Goal: Information Seeking & Learning: Learn about a topic

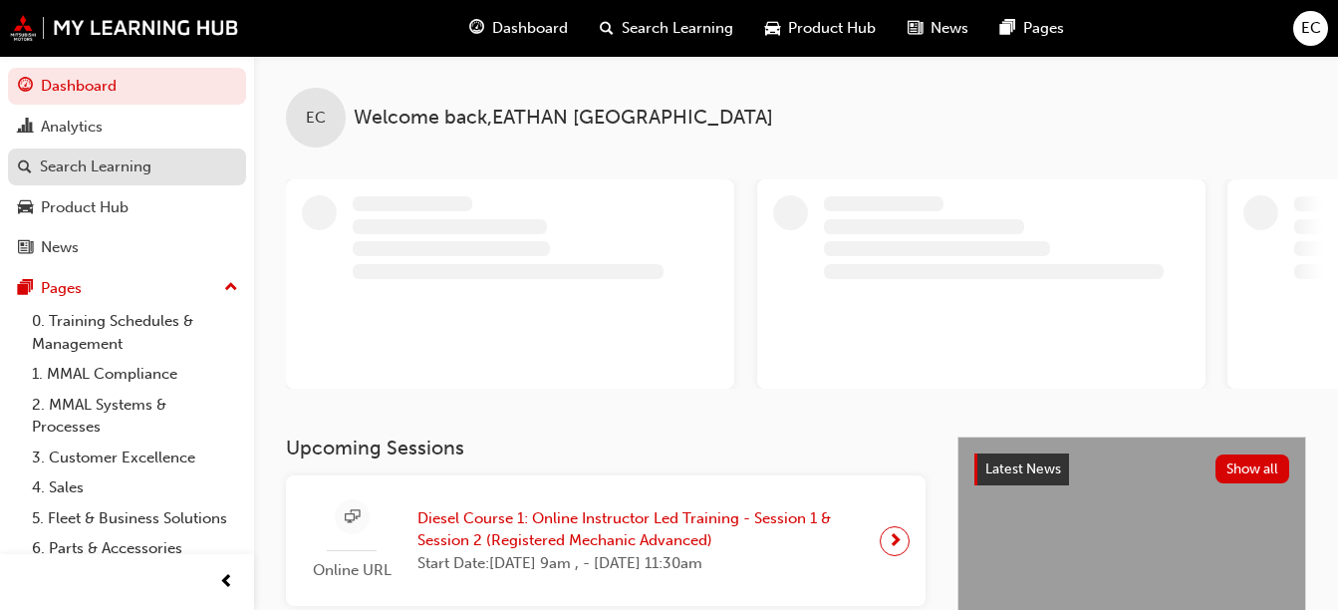
click at [84, 177] on div "Search Learning" at bounding box center [96, 166] width 112 height 23
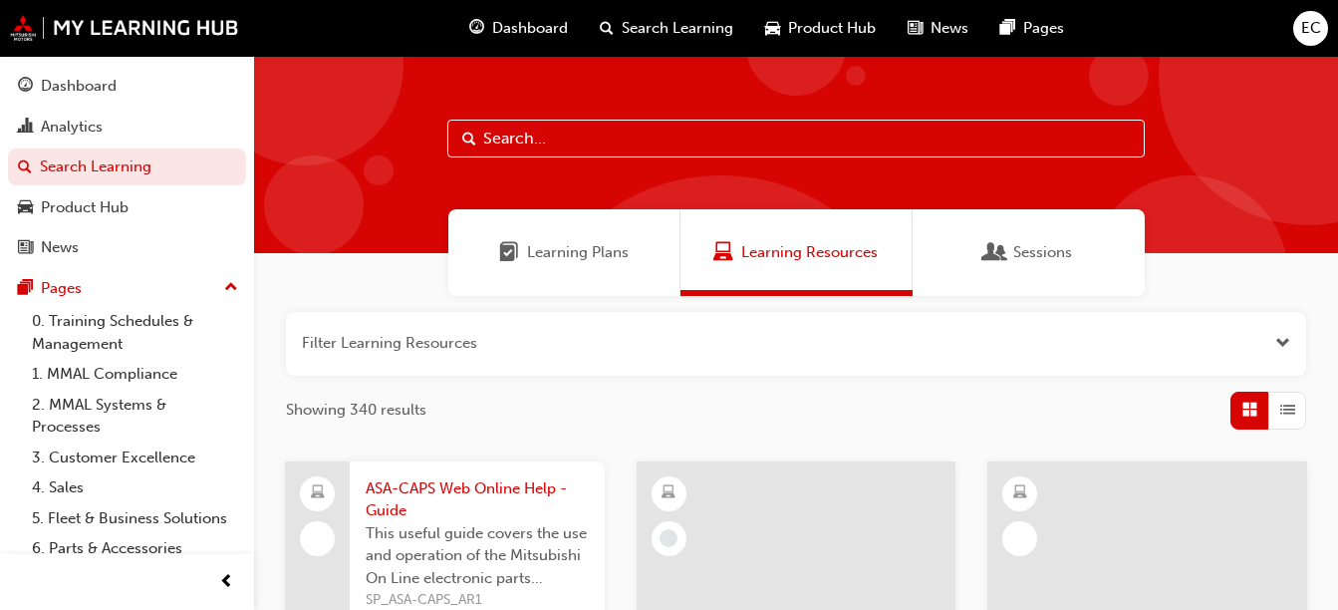
click at [577, 150] on input "text" at bounding box center [795, 139] width 697 height 38
type input "dpf seminar"
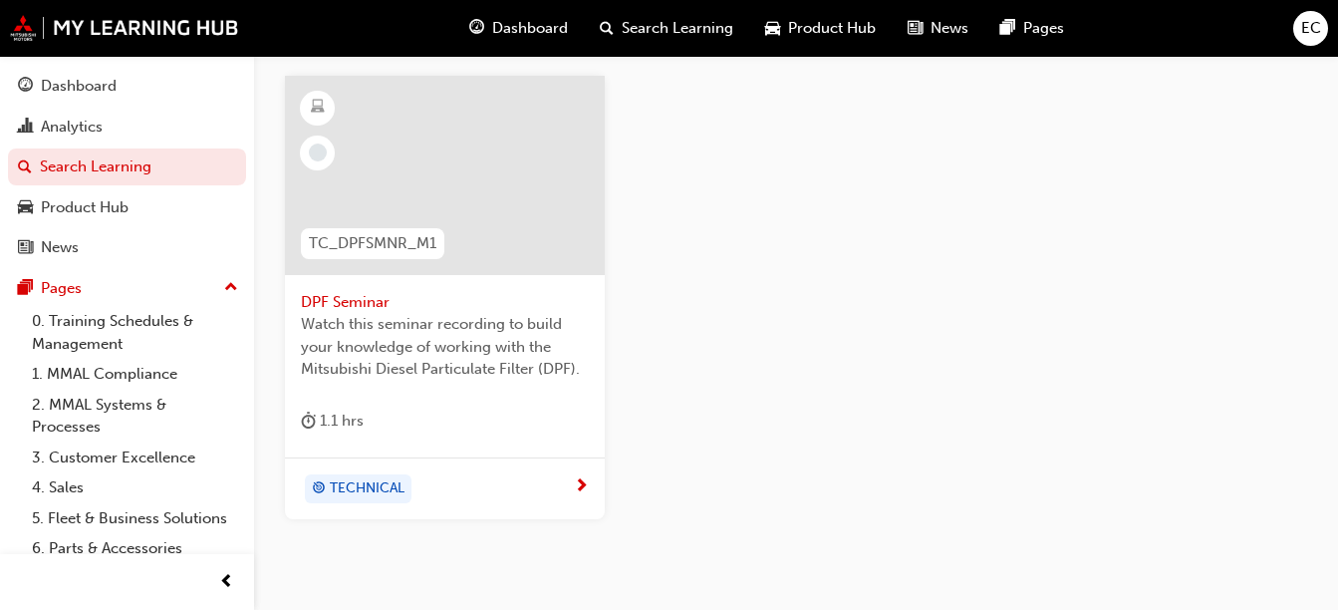
scroll to position [390, 0]
click at [597, 478] on div "TECHNICAL" at bounding box center [445, 484] width 320 height 63
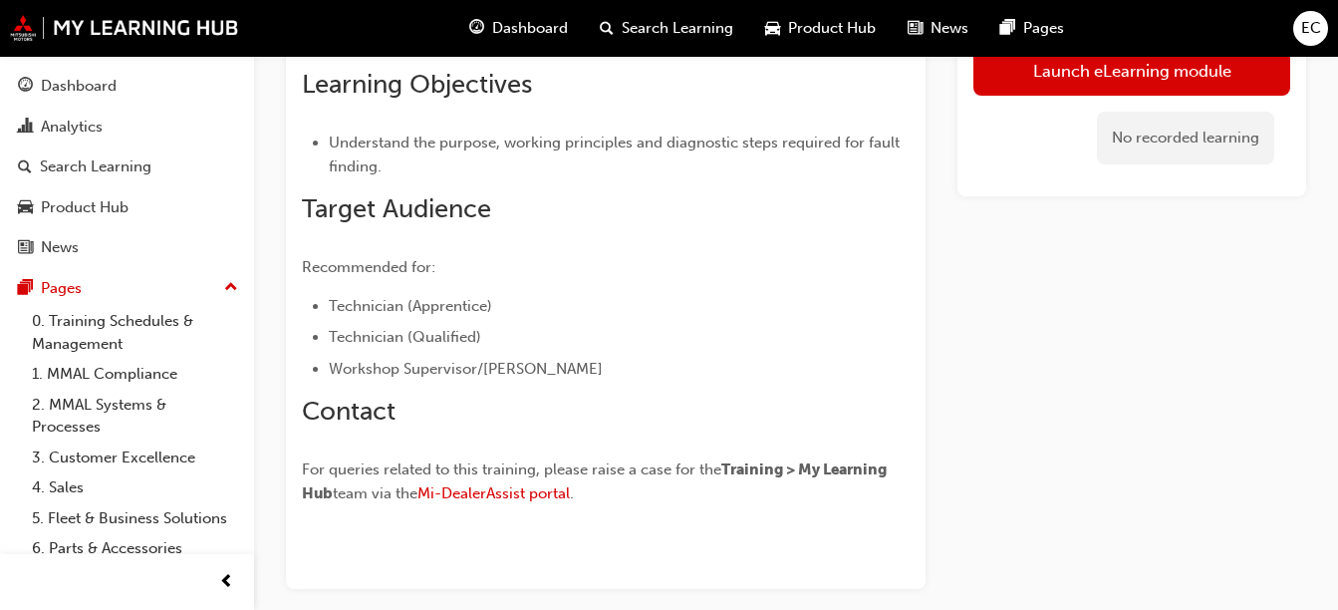
scroll to position [505, 0]
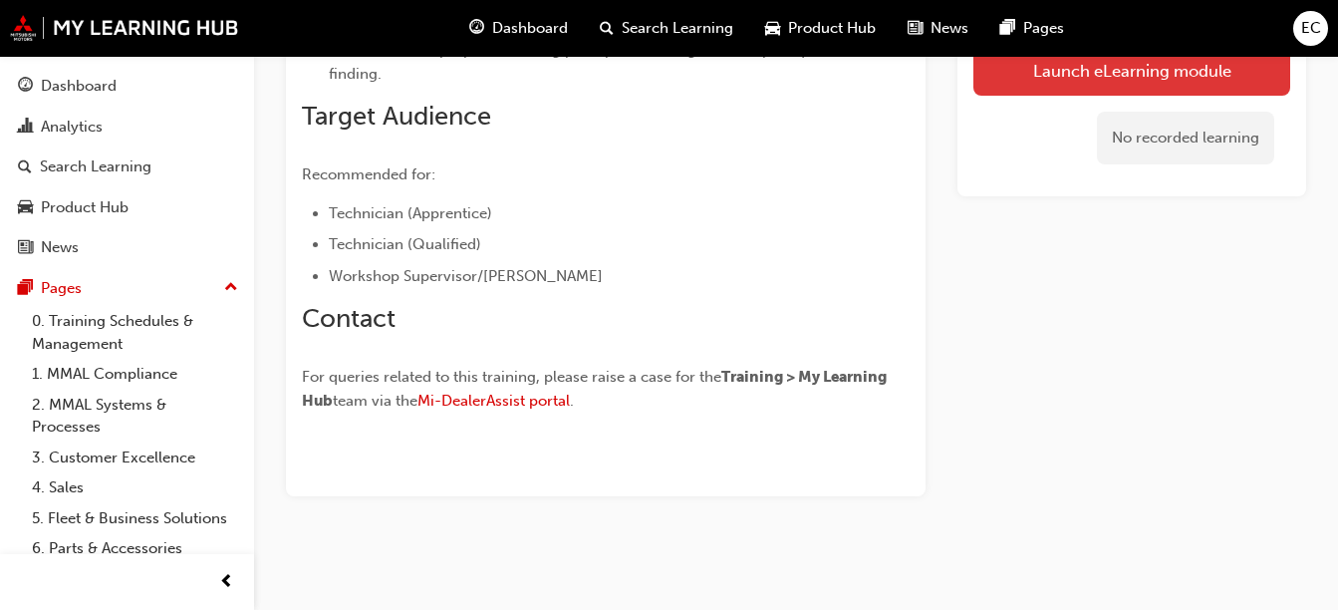
click at [1196, 94] on link "Launch eLearning module" at bounding box center [1131, 71] width 317 height 50
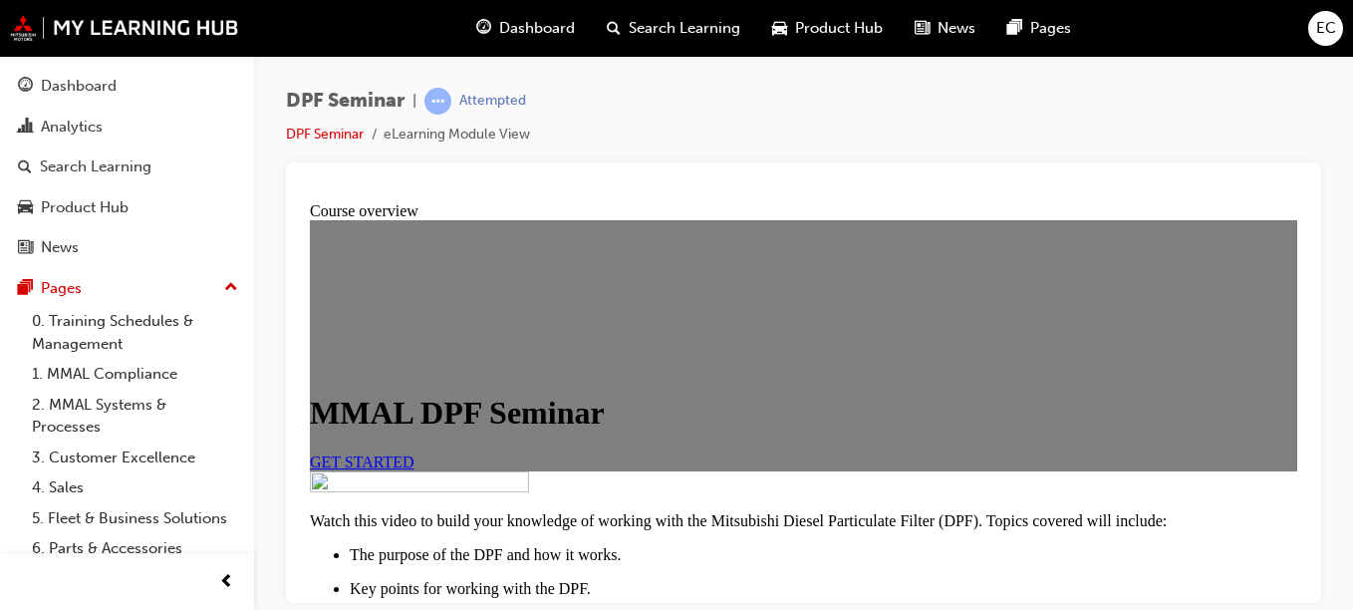
scroll to position [190, 0]
click at [414, 452] on link "GET STARTED" at bounding box center [362, 460] width 105 height 17
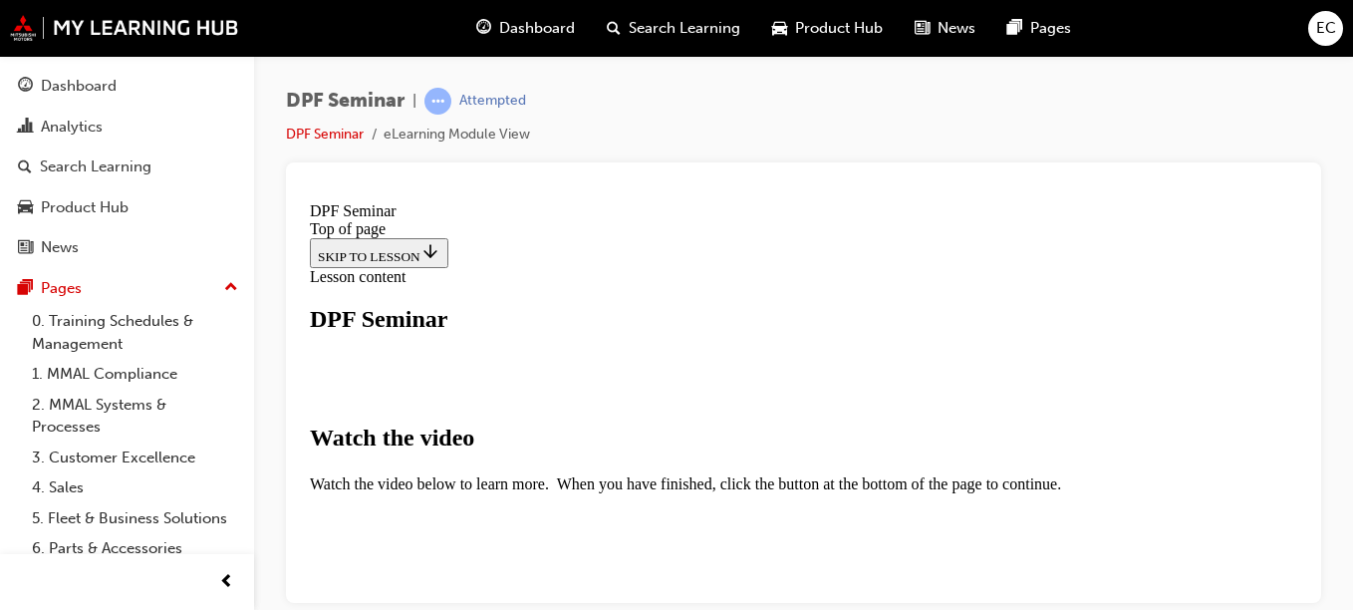
scroll to position [384, 0]
